Goal: Task Accomplishment & Management: Manage account settings

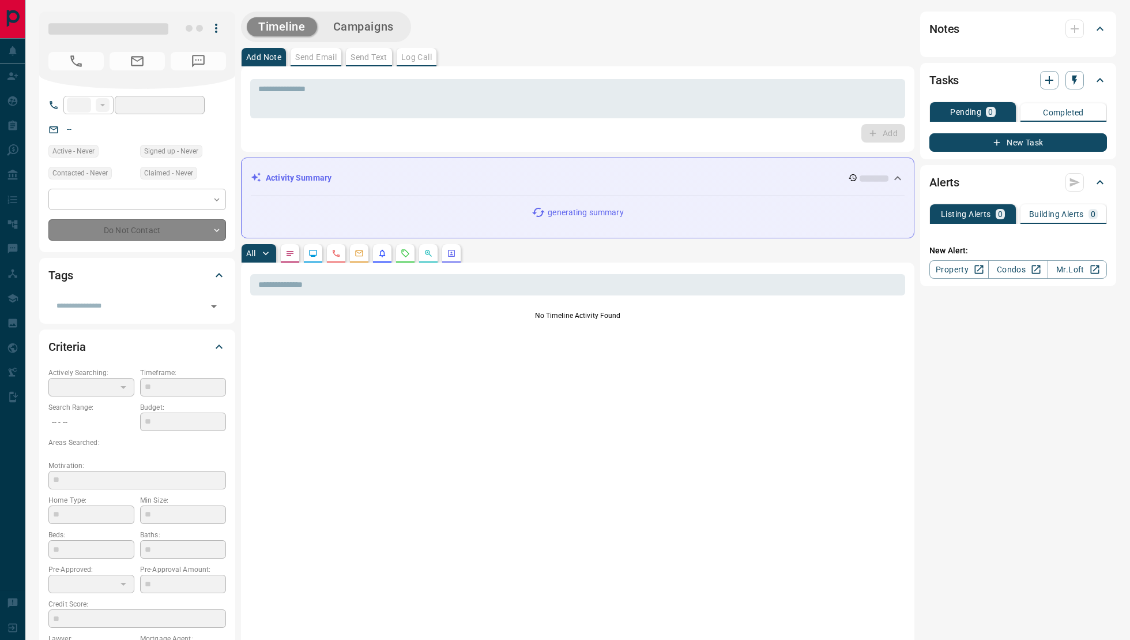
type input "**"
type input "**********"
type input "**"
type input "*********"
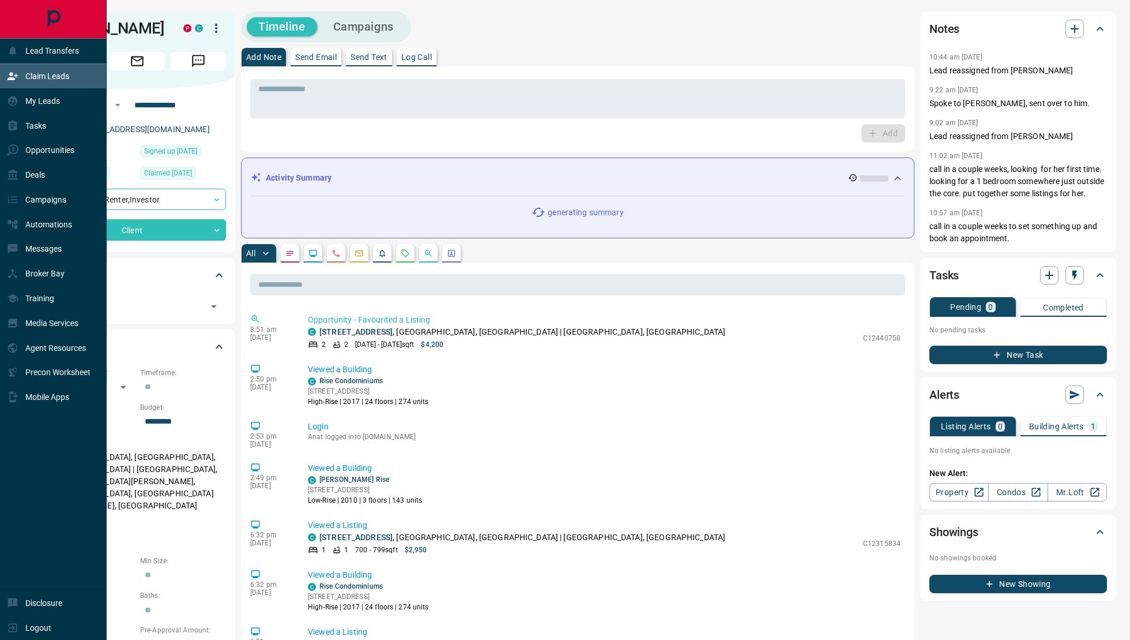
click at [51, 85] on div "Claim Leads" at bounding box center [38, 76] width 62 height 19
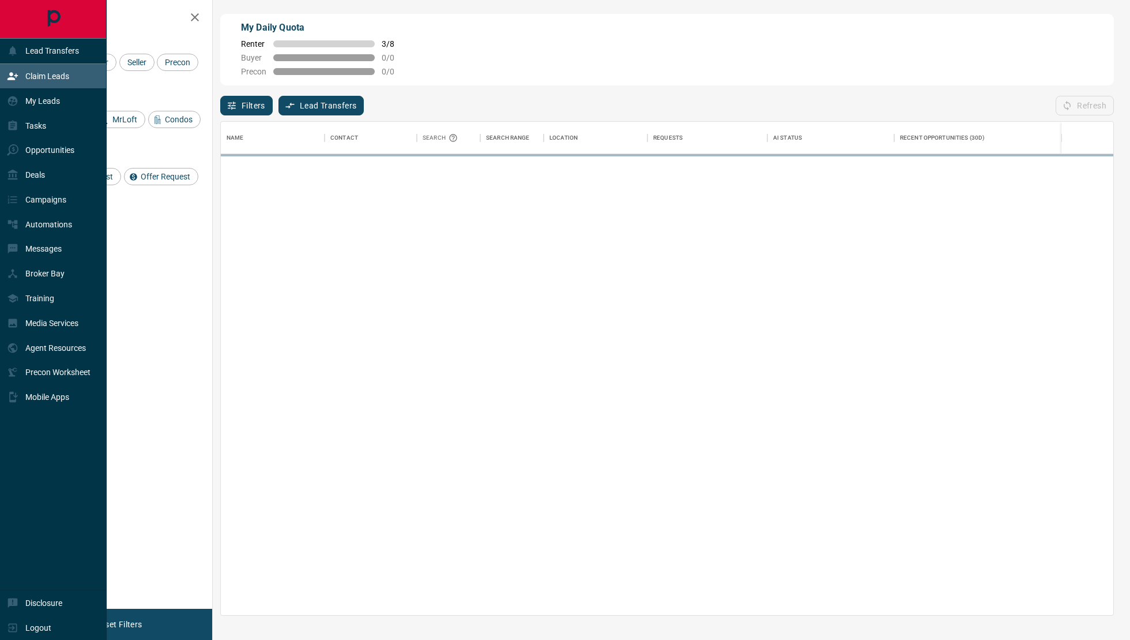
scroll to position [494, 893]
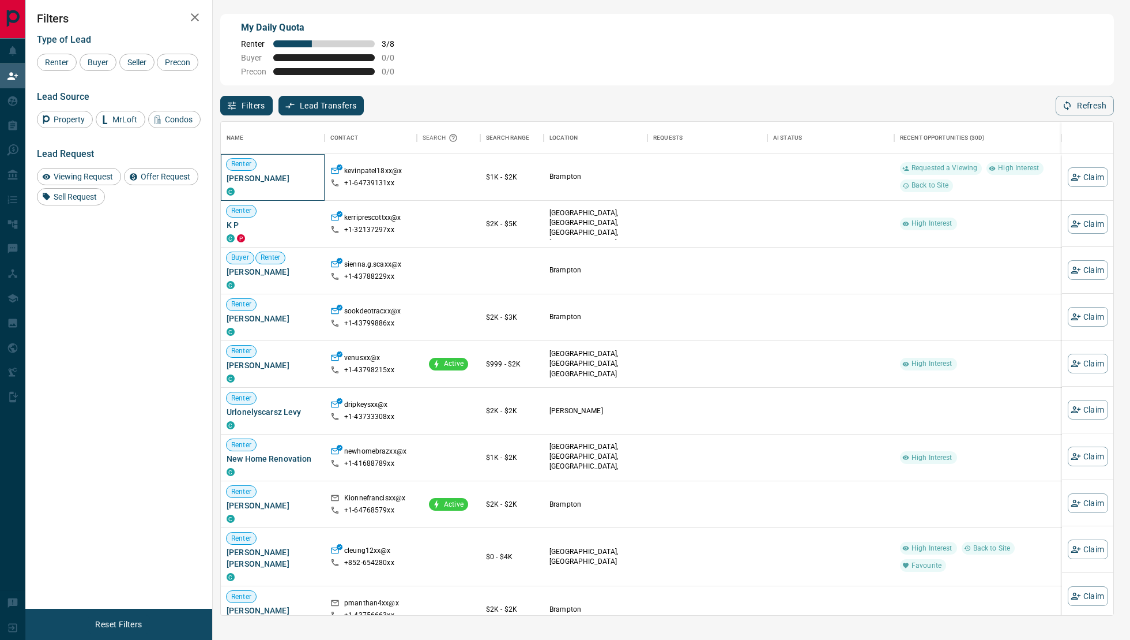
drag, startPoint x: 296, startPoint y: 178, endPoint x: 224, endPoint y: 180, distance: 72.1
click at [224, 180] on div "Renter [PERSON_NAME] C" at bounding box center [273, 177] width 104 height 47
copy span "[PERSON_NAME]"
click at [1093, 183] on button "Claim" at bounding box center [1088, 177] width 40 height 20
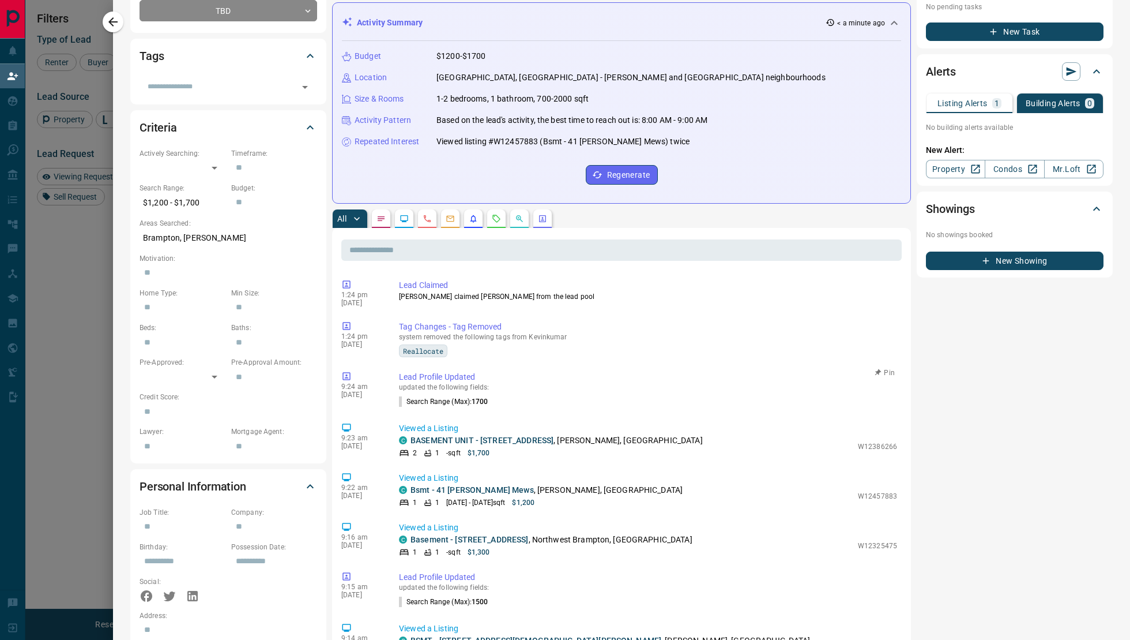
scroll to position [210, 0]
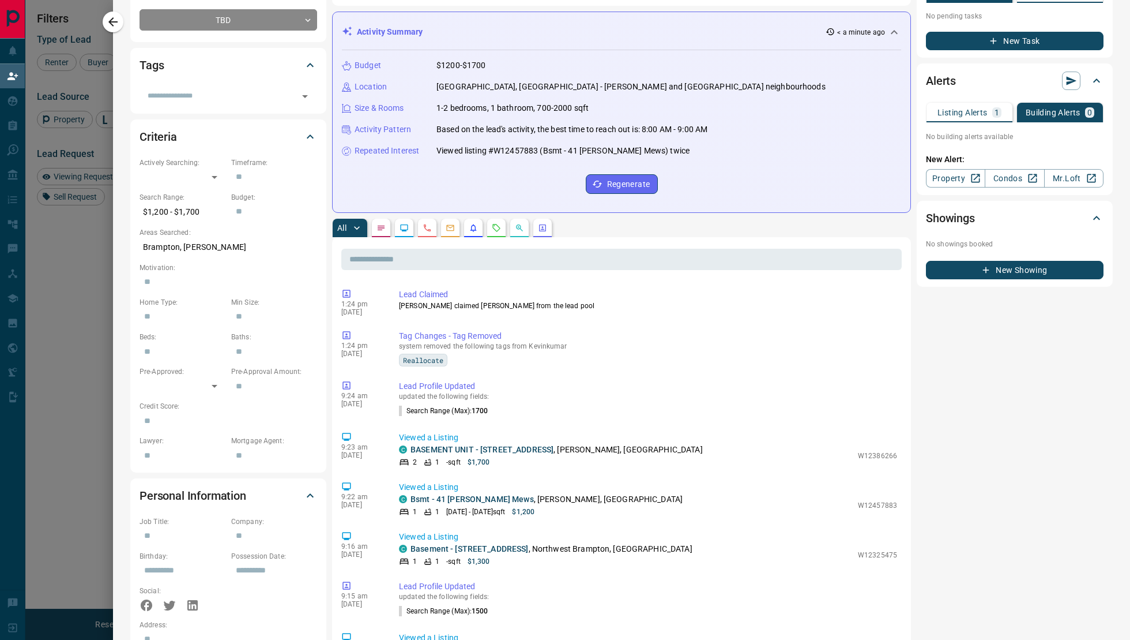
click at [495, 227] on icon "Requests" at bounding box center [496, 227] width 9 height 9
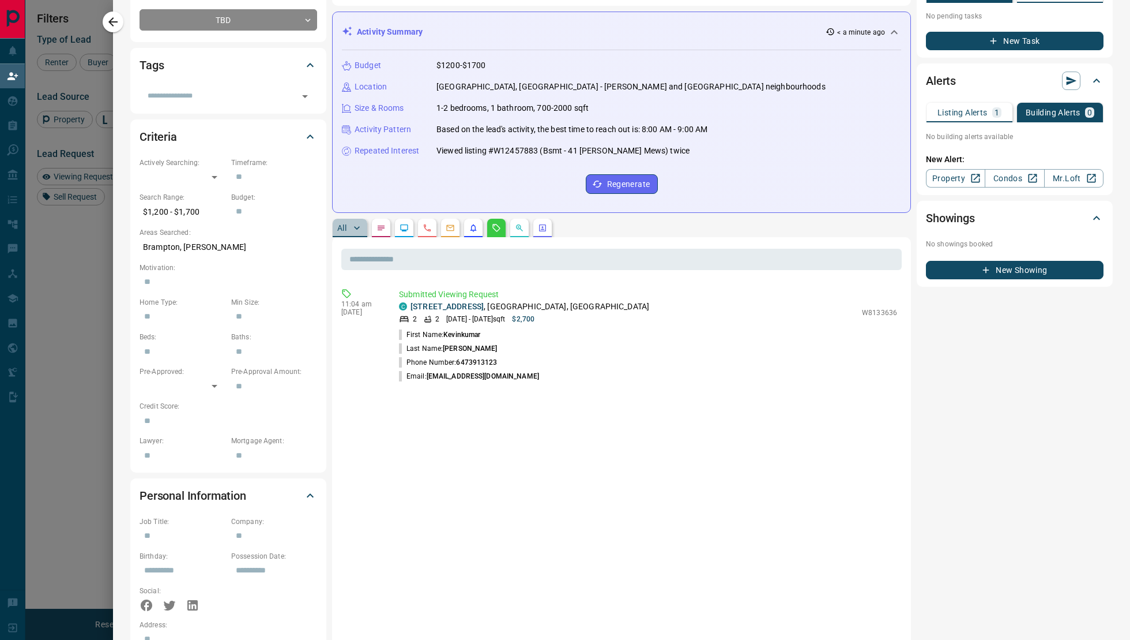
click at [340, 227] on p "All" at bounding box center [341, 228] width 9 height 8
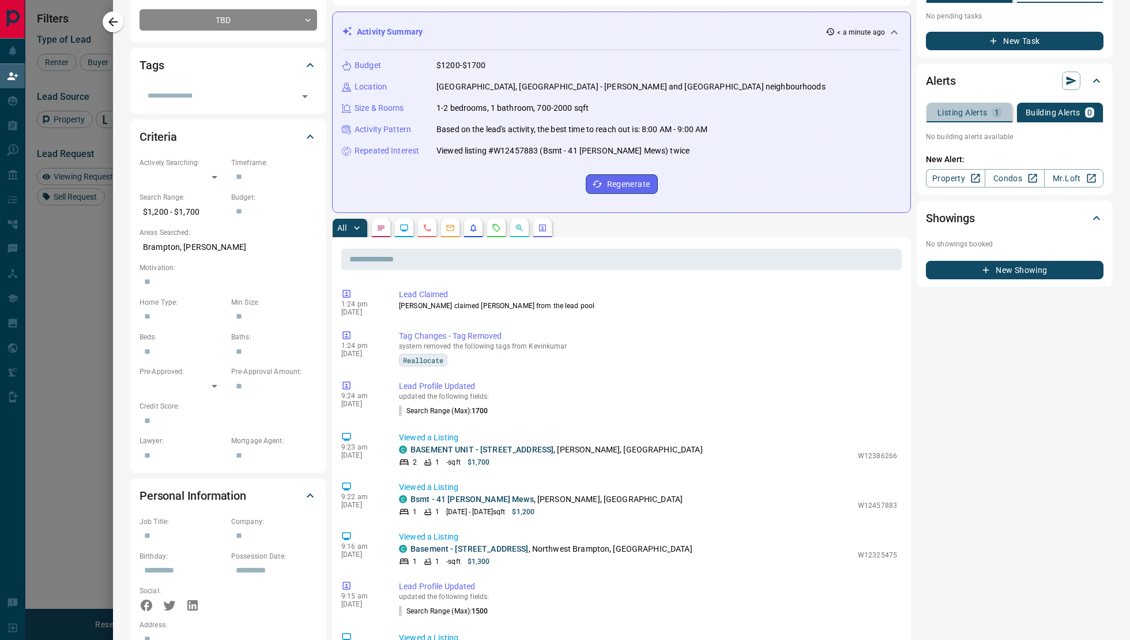
click at [972, 115] on p "Listing Alerts" at bounding box center [963, 112] width 50 height 8
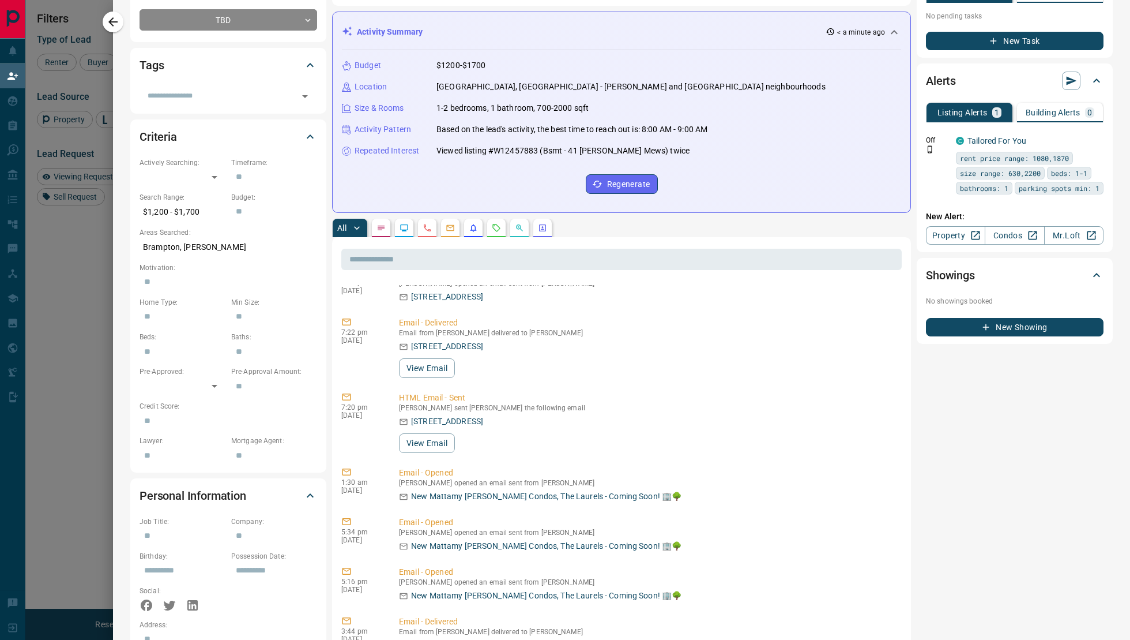
scroll to position [758, 0]
click at [438, 444] on button "View Email" at bounding box center [427, 443] width 56 height 20
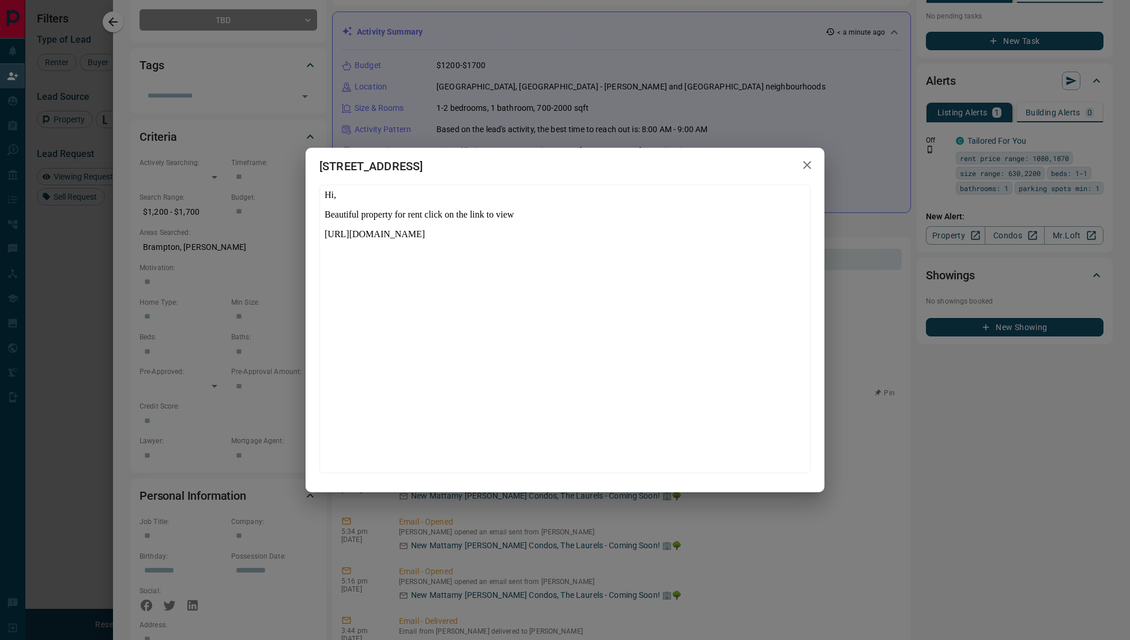
scroll to position [0, 0]
click at [812, 169] on icon "button" at bounding box center [808, 165] width 14 height 14
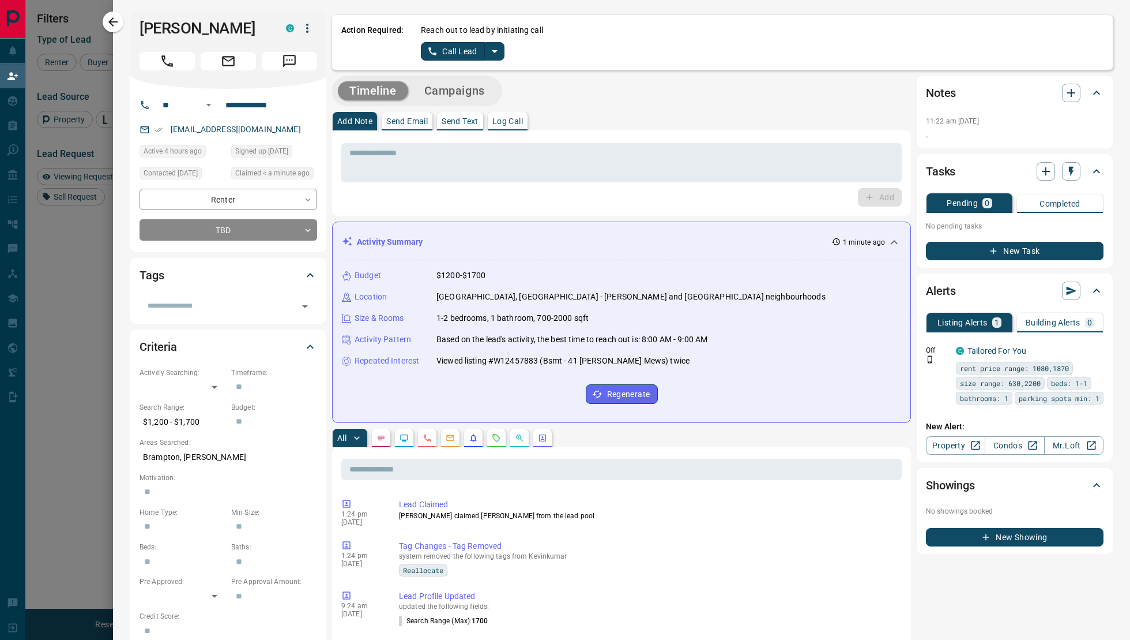
click at [496, 47] on icon "split button" at bounding box center [495, 51] width 14 height 14
click at [461, 95] on li "Log Manual Call" at bounding box center [462, 90] width 70 height 17
click at [456, 56] on button "Log Manual Call" at bounding box center [459, 51] width 76 height 18
click at [436, 52] on button "Yes" at bounding box center [432, 51] width 23 height 18
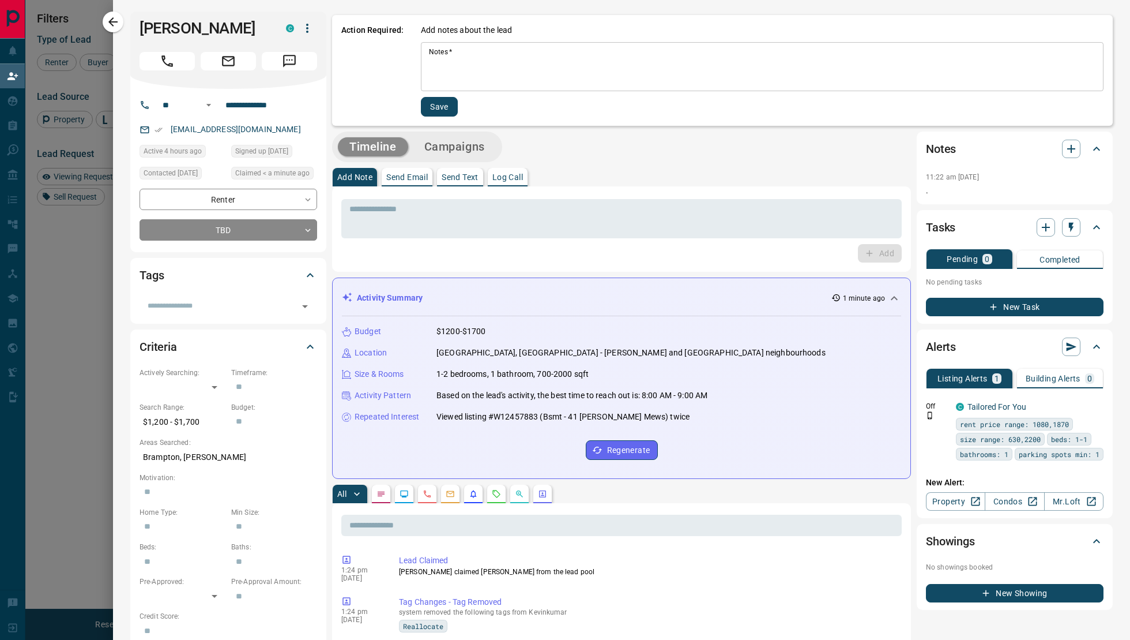
click at [447, 64] on textarea "Notes   *" at bounding box center [762, 66] width 667 height 39
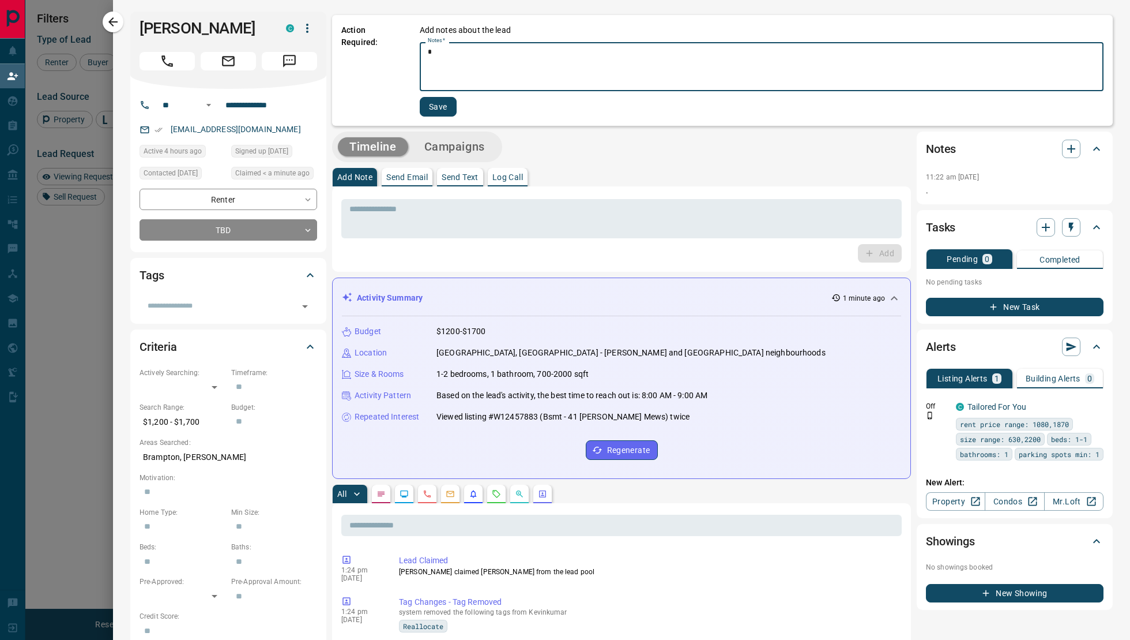
type textarea "*"
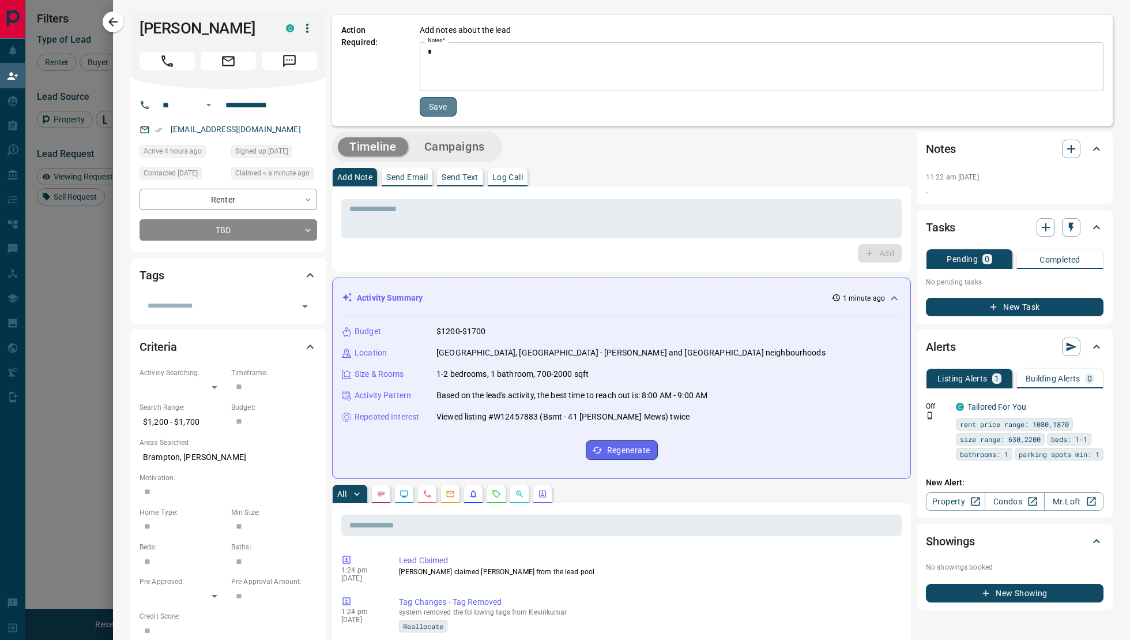
click at [426, 106] on button "Save" at bounding box center [438, 107] width 37 height 20
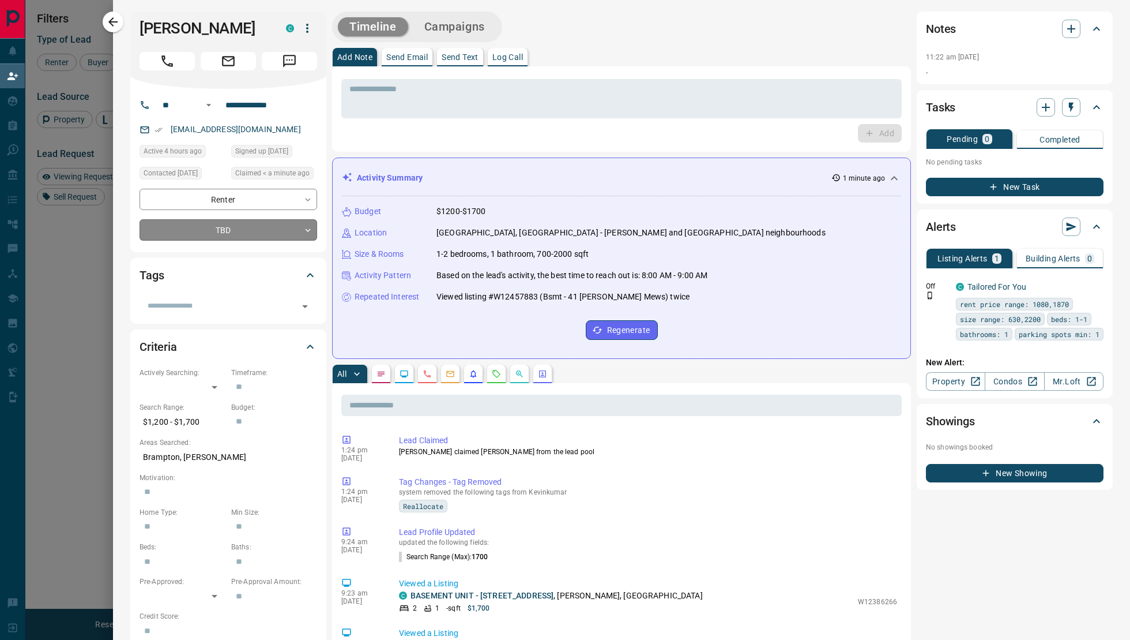
click at [283, 233] on body "Lead Transfers Claim Leads My Leads Tasks Opportunities Deals Campaigns Automat…" at bounding box center [565, 267] width 1130 height 535
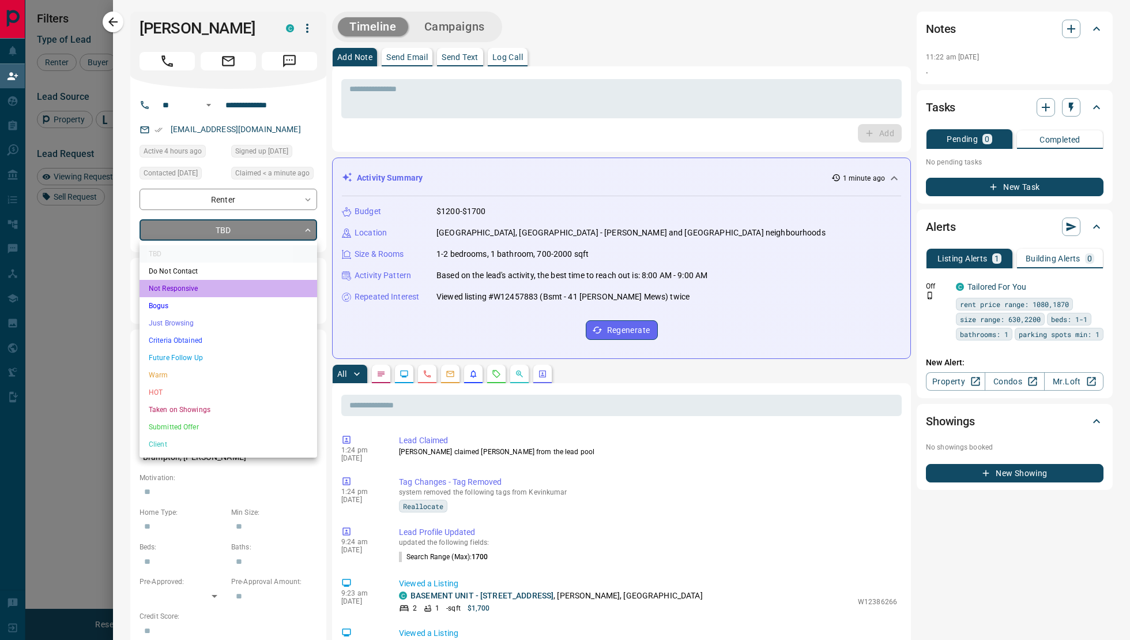
click at [242, 284] on li "Not Responsive" at bounding box center [229, 288] width 178 height 17
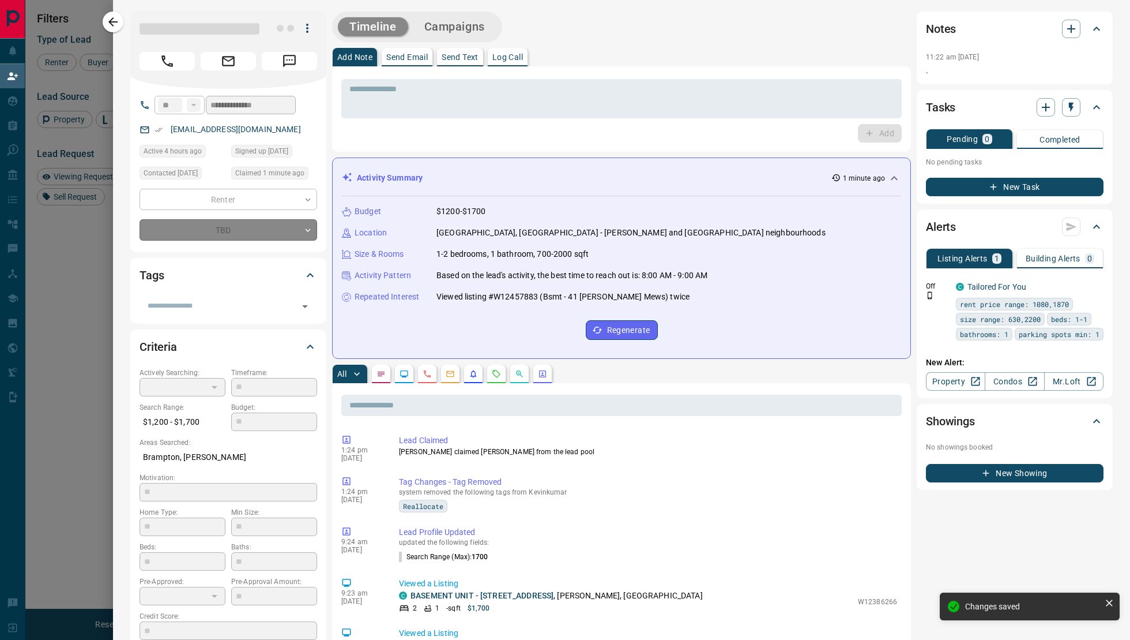
type input "*"
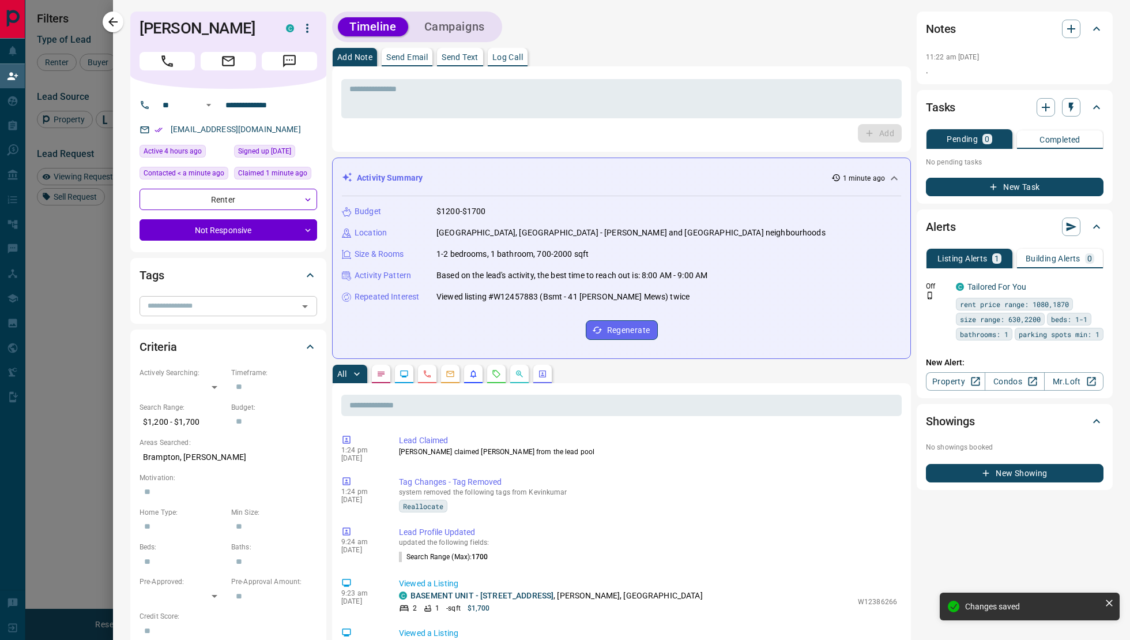
click at [310, 310] on icon "Open" at bounding box center [305, 306] width 14 height 14
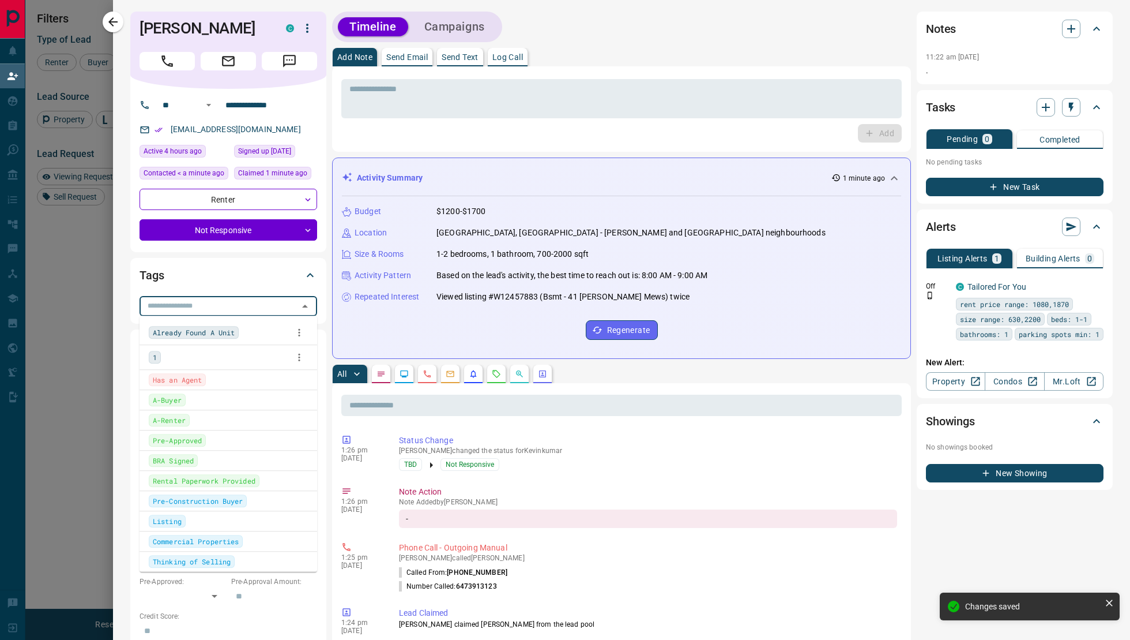
click at [211, 357] on div "1" at bounding box center [228, 356] width 159 height 17
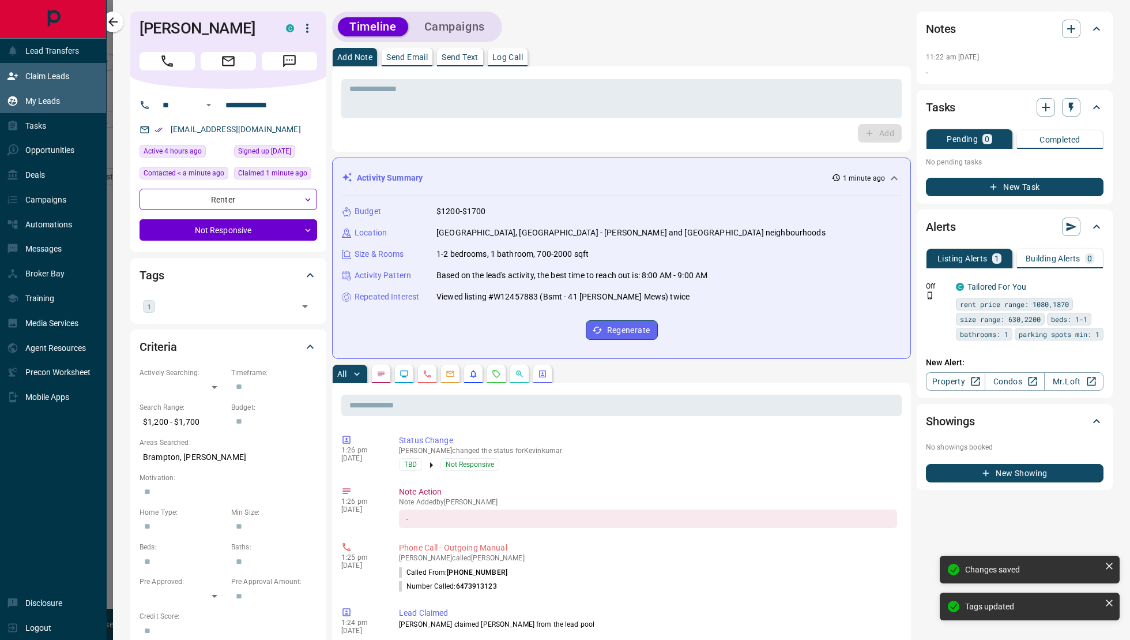
click at [27, 101] on p "My Leads" at bounding box center [42, 100] width 35 height 9
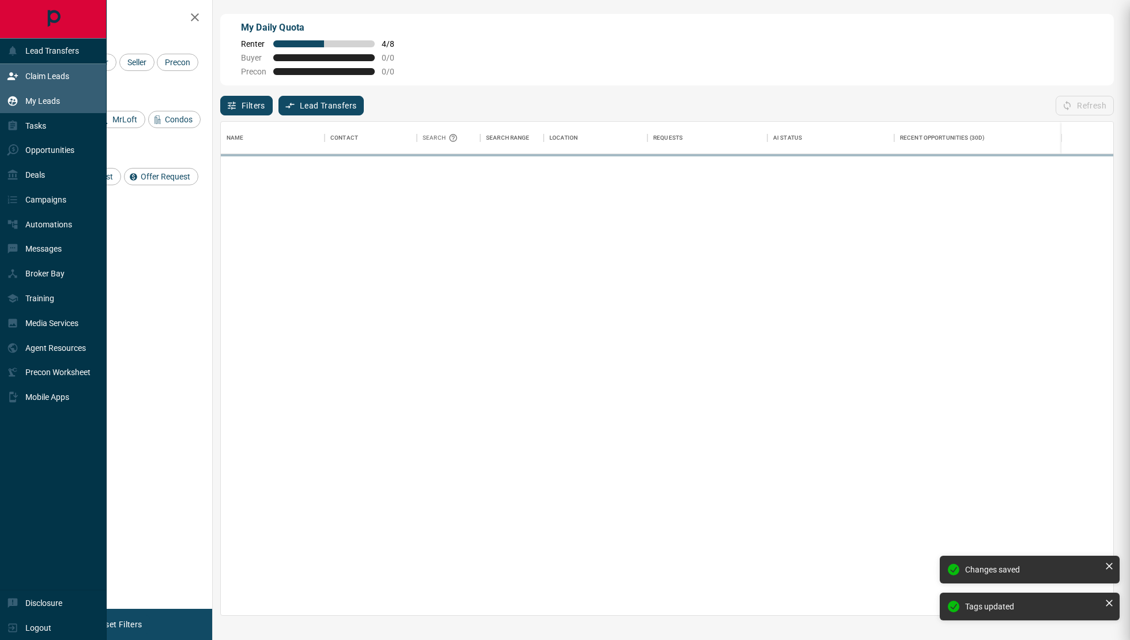
scroll to position [494, 893]
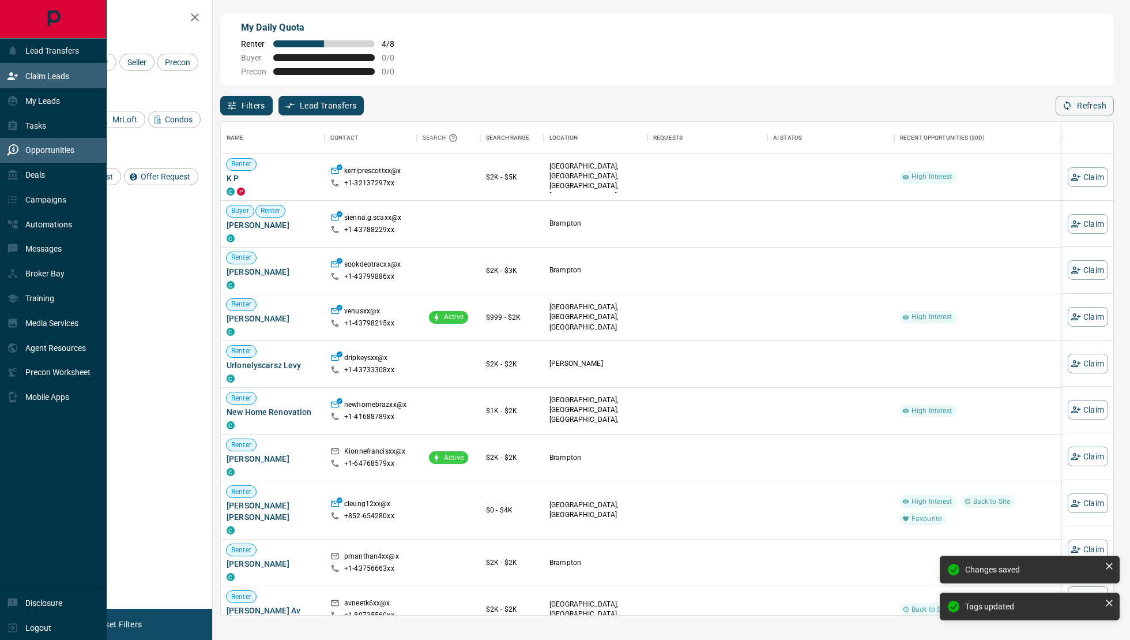
click at [47, 141] on div "Opportunities" at bounding box center [40, 150] width 67 height 19
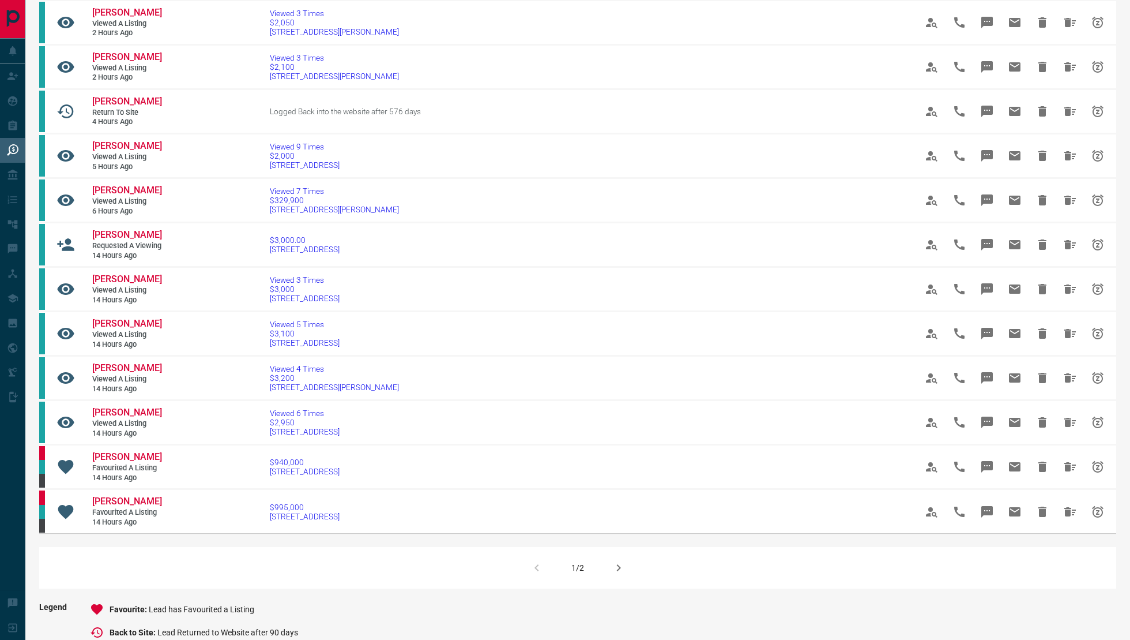
scroll to position [473, 0]
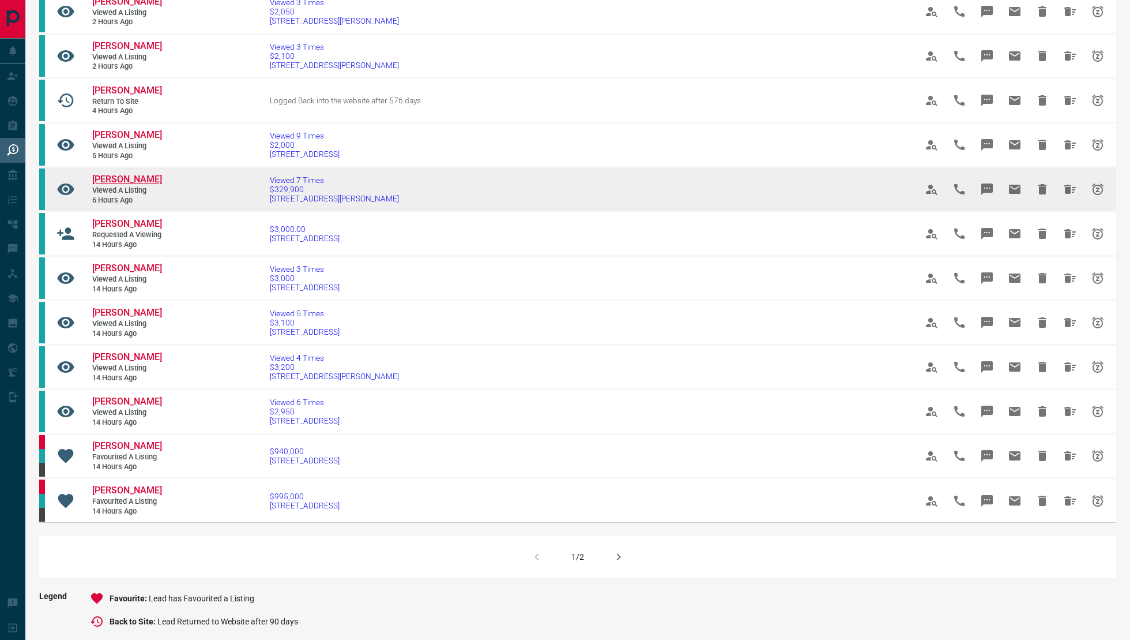
click at [131, 185] on span "[PERSON_NAME]" at bounding box center [127, 179] width 70 height 11
